Goal: Task Accomplishment & Management: Use online tool/utility

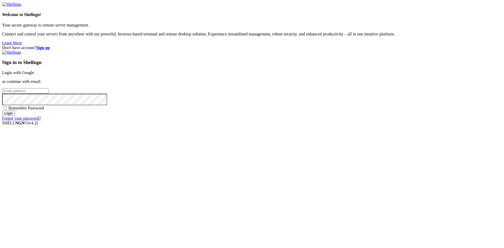
click at [49, 94] on input "email" at bounding box center [25, 91] width 46 height 6
type input "[EMAIL_ADDRESS][DOMAIN_NAME]"
click at [2, 111] on input "Login" at bounding box center [8, 114] width 13 height 6
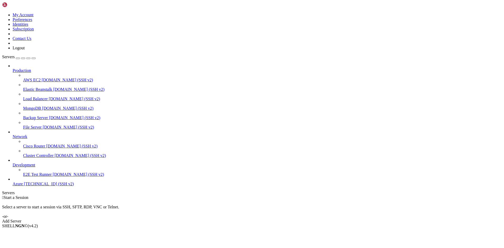
click at [284, 219] on link "Add Server" at bounding box center [252, 221] width 500 height 5
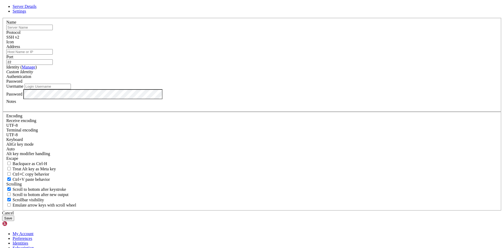
click at [53, 30] on input "text" at bounding box center [29, 28] width 46 height 6
click at [53, 55] on input "Address" at bounding box center [29, 52] width 46 height 6
paste input "[TECHNICAL_ID]"
type input "[TECHNICAL_ID]"
click at [53, 30] on input "text" at bounding box center [29, 28] width 46 height 6
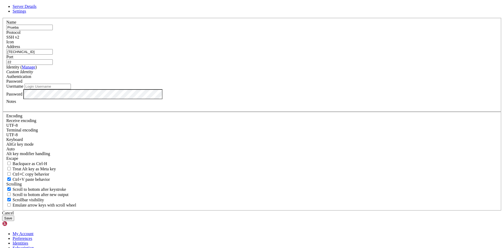
type input "Prueba"
click at [71, 89] on input "Username" at bounding box center [47, 87] width 46 height 6
type input "[PERSON_NAME]"
click at [14, 216] on button "Save" at bounding box center [8, 219] width 12 height 6
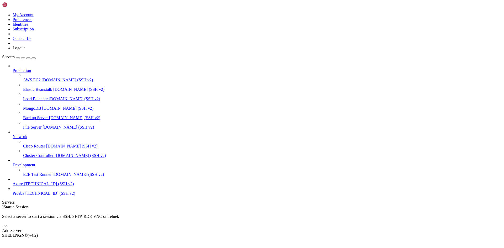
click at [24, 196] on span "Prueba" at bounding box center [19, 193] width 12 height 4
click at [37, 196] on span "[TECHNICAL_ID] (SSH v2)" at bounding box center [50, 193] width 50 height 4
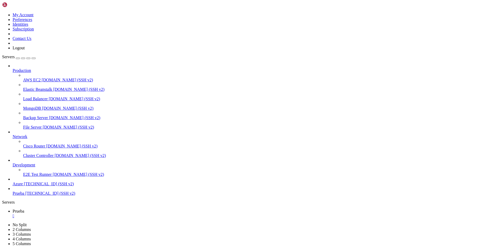
click at [23, 186] on span "Azure" at bounding box center [18, 184] width 10 height 4
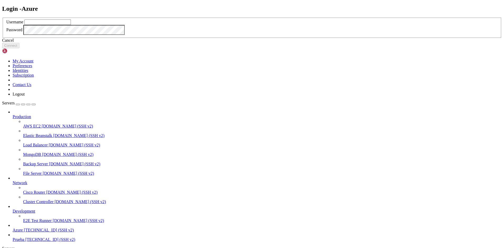
click at [2, 18] on link at bounding box center [2, 18] width 0 height 0
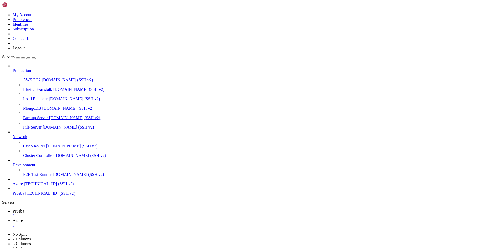
click at [25, 196] on span "[TECHNICAL_ID] (SSH v2)" at bounding box center [50, 193] width 50 height 4
click at [119, 223] on div "" at bounding box center [258, 225] width 490 height 5
click at [119, 218] on link "Prueba " at bounding box center [258, 222] width 490 height 9
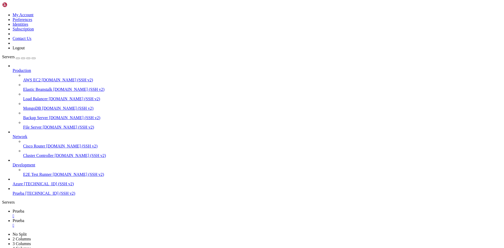
click at [23, 186] on span "Azure" at bounding box center [18, 184] width 10 height 4
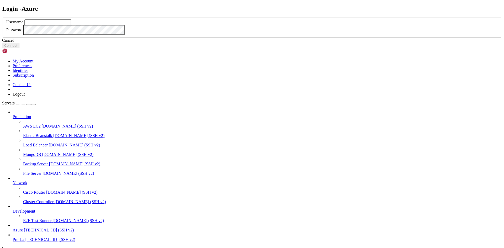
click at [71, 25] on input "text" at bounding box center [47, 22] width 46 height 6
type input "Saguilar"
click button "Connect" at bounding box center [10, 46] width 17 height 6
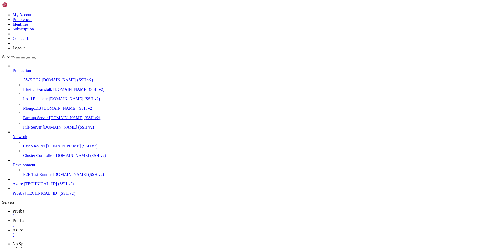
click at [24, 196] on span "Prueba" at bounding box center [19, 193] width 12 height 4
click at [136, 228] on link "Azure " at bounding box center [258, 232] width 490 height 9
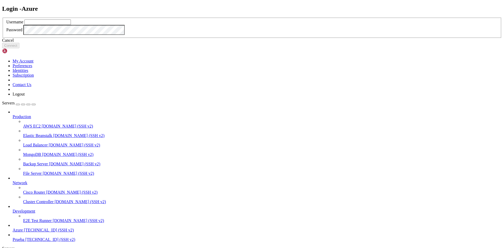
click at [148, 7] on div "Login - Azure Username Password Cancel Connect" at bounding box center [252, 26] width 500 height 43
click at [260, 43] on div "Cancel" at bounding box center [252, 40] width 500 height 5
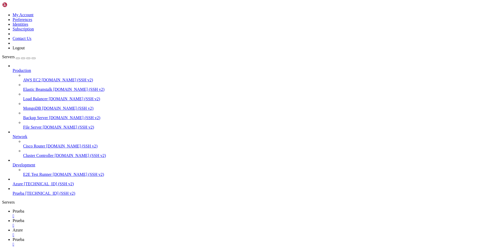
click at [24, 237] on span "Prueba" at bounding box center [19, 239] width 12 height 4
click at [148, 233] on div "" at bounding box center [258, 235] width 490 height 5
click at [122, 223] on div "" at bounding box center [258, 225] width 490 height 5
click at [92, 214] on div "" at bounding box center [258, 216] width 490 height 5
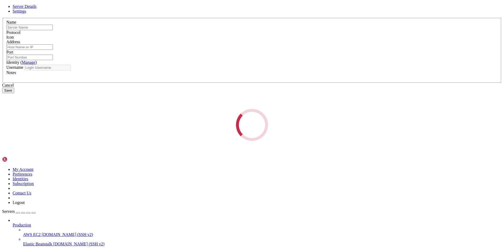
type input "Prueba"
type input "[TECHNICAL_ID]"
type input "22"
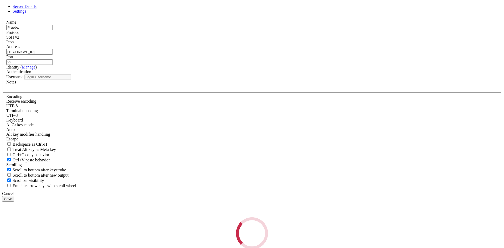
type input "[PERSON_NAME]"
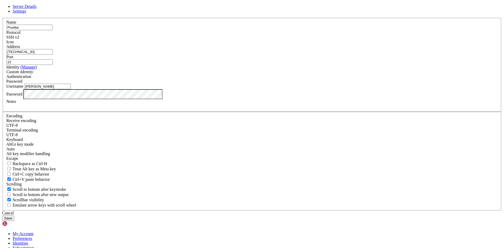
click at [14, 216] on button "Save" at bounding box center [8, 219] width 12 height 6
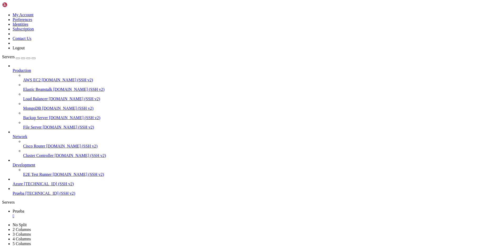
click at [23, 186] on span "Azure" at bounding box center [18, 184] width 10 height 4
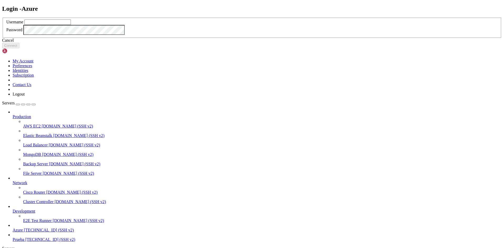
click at [71, 25] on input "text" at bounding box center [47, 22] width 46 height 6
type input "Saguilar"
click button "Connect" at bounding box center [10, 46] width 17 height 6
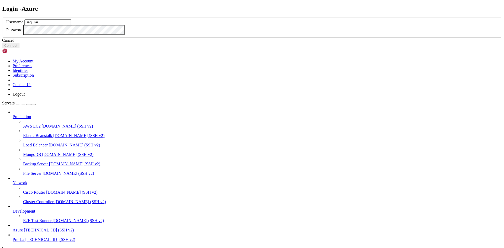
type input "Saguilar"
click button "Connect" at bounding box center [10, 46] width 17 height 6
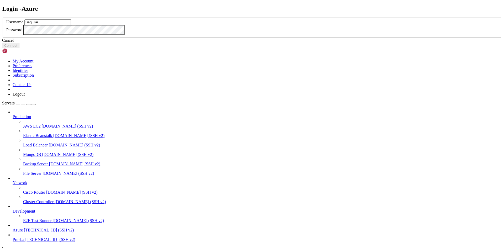
type input "Saguilar"
click button "Connect" at bounding box center [10, 46] width 17 height 6
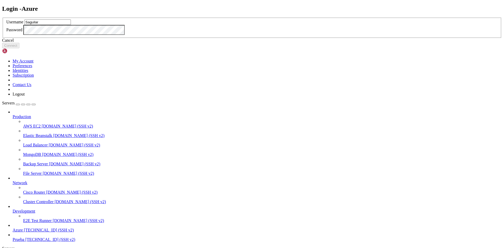
type input "Saguilar"
click at [236, 35] on div "Password" at bounding box center [252, 30] width 492 height 10
click button "Connect" at bounding box center [10, 46] width 17 height 6
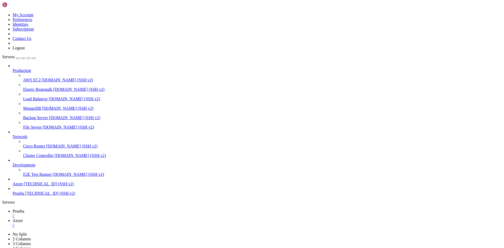
click at [25, 196] on span "[TECHNICAL_ID] (SSH v2)" at bounding box center [50, 193] width 50 height 4
click at [23, 186] on span "Azure" at bounding box center [18, 184] width 10 height 4
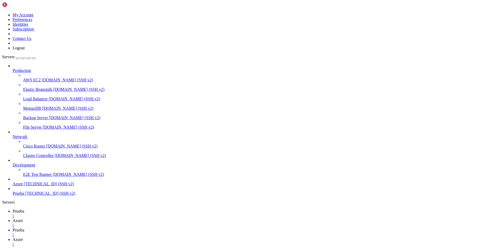
click at [104, 218] on link "Azure " at bounding box center [258, 222] width 490 height 9
click at [178, 242] on div "" at bounding box center [258, 244] width 490 height 5
click at [150, 233] on div "" at bounding box center [258, 235] width 490 height 5
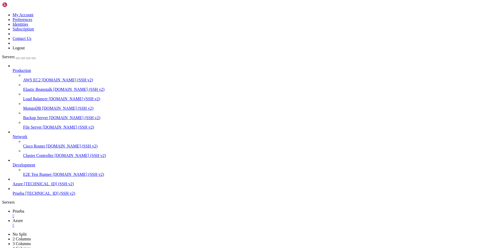
click at [24, 209] on span "Prueba" at bounding box center [19, 211] width 12 height 4
click at [53, 177] on span "[DOMAIN_NAME] (SSH v2)" at bounding box center [78, 174] width 51 height 4
click at [23, 186] on span "Azure" at bounding box center [18, 184] width 10 height 4
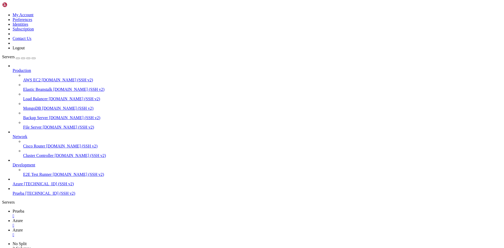
click at [147, 233] on div "" at bounding box center [258, 235] width 490 height 5
click at [107, 186] on div at bounding box center [252, 124] width 504 height 248
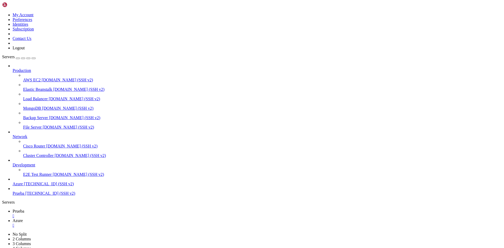
click at [31, 186] on span "[TECHNICAL_ID] (SSH v2)" at bounding box center [49, 184] width 50 height 4
click at [118, 223] on div "" at bounding box center [258, 225] width 490 height 5
click at [90, 214] on div "" at bounding box center [258, 216] width 490 height 5
click at [293, 228] on div "Add Server" at bounding box center [252, 230] width 500 height 5
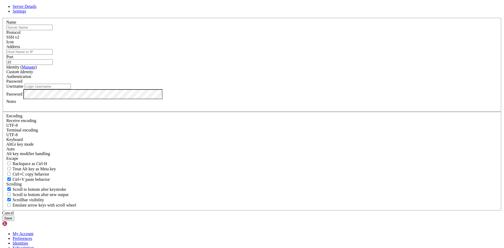
click at [53, 55] on input "Address" at bounding box center [29, 52] width 46 height 6
paste input "[TECHNICAL_ID]"
type input "[TECHNICAL_ID]"
click at [53, 30] on input "text" at bounding box center [29, 28] width 46 height 6
type input "Prueba1"
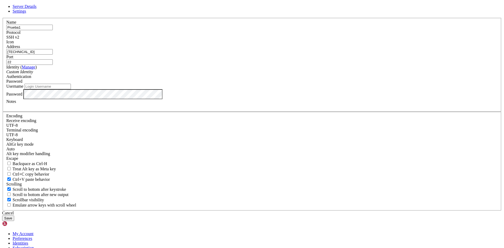
click at [71, 89] on input "Username" at bounding box center [47, 87] width 46 height 6
type input "Maquinavirtual2"
click at [2, 216] on button "Save" at bounding box center [8, 219] width 12 height 6
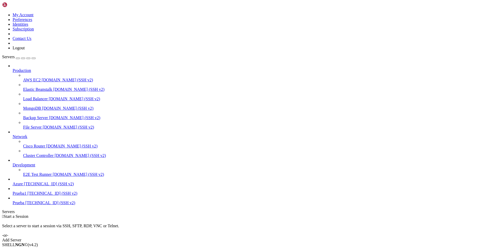
click at [28, 196] on link "Prueba1 [TECHNICAL_ID] (SSH v2)" at bounding box center [258, 193] width 490 height 5
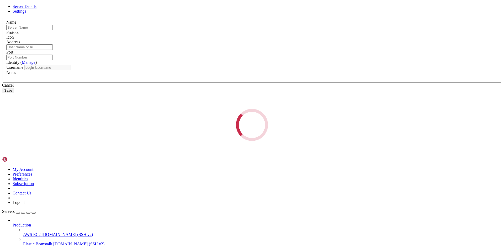
type input "Prueba1"
type input "[TECHNICAL_ID]"
type input "22"
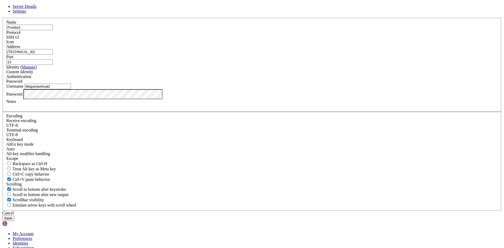
drag, startPoint x: 222, startPoint y: 133, endPoint x: 173, endPoint y: 138, distance: 49.1
click at [173, 138] on div "Name Prueba1 Protocol SSH v2 Icon Address [TECHNICAL_ID]" at bounding box center [252, 114] width 500 height 193
paste input "text"
type input "Maquinavirtual"
click at [173, 154] on div "Server Details Settings Name Prueba1 Protocol SSH v2 Icon" at bounding box center [252, 112] width 500 height 217
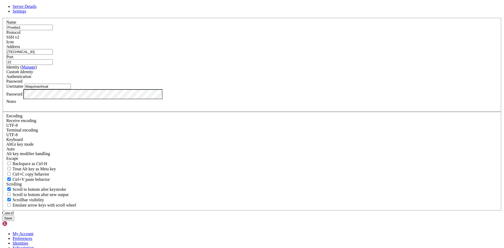
click at [2, 216] on button "Save" at bounding box center [8, 219] width 12 height 6
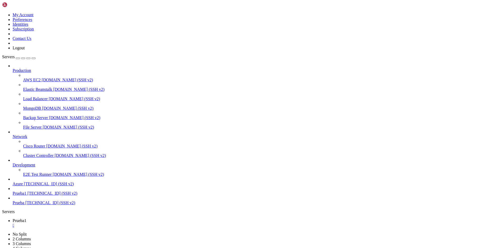
click at [32, 196] on link "Prueba1 [TECHNICAL_ID] (SSH v2)" at bounding box center [258, 193] width 490 height 5
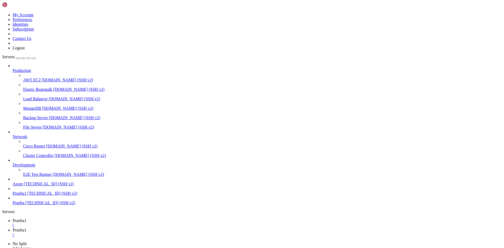
click at [32, 186] on span "[TECHNICAL_ID] (SSH v2)" at bounding box center [49, 184] width 50 height 4
click at [124, 233] on div "" at bounding box center [258, 235] width 490 height 5
click at [124, 228] on link "Azure " at bounding box center [258, 232] width 490 height 9
click at [121, 228] on link "Azure " at bounding box center [258, 232] width 490 height 9
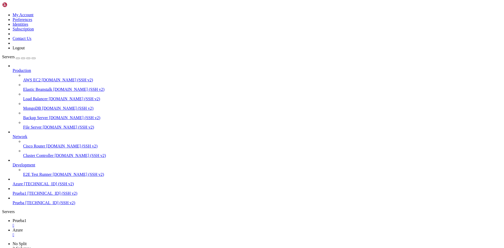
click at [122, 233] on div "" at bounding box center [258, 235] width 490 height 5
click at [36, 196] on span "[TECHNICAL_ID] (SSH v2)" at bounding box center [52, 193] width 50 height 4
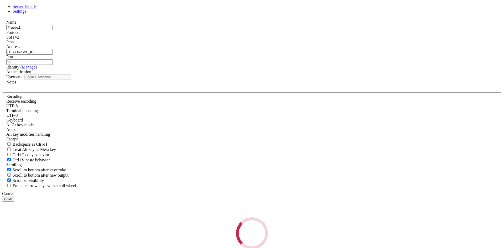
type input "Maquinavirtual"
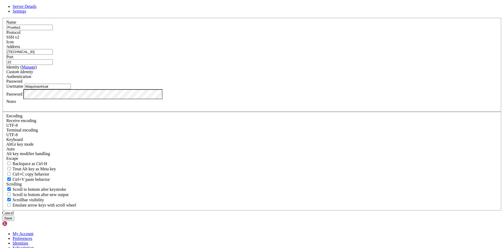
click at [14, 216] on button "Save" at bounding box center [8, 219] width 12 height 6
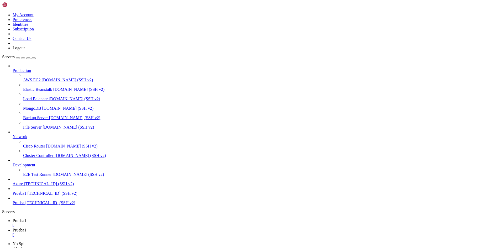
click at [93, 223] on div "" at bounding box center [258, 225] width 490 height 5
